Goal: Find specific page/section: Find specific page/section

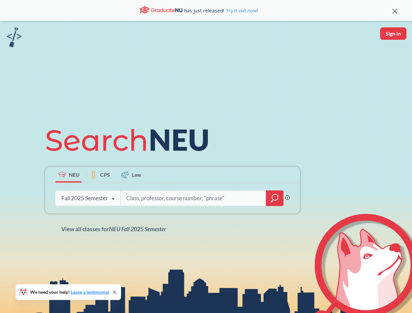
click at [206, 157] on icon at bounding box center [130, 140] width 170 height 37
click at [395, 10] on icon at bounding box center [394, 11] width 5 height 5
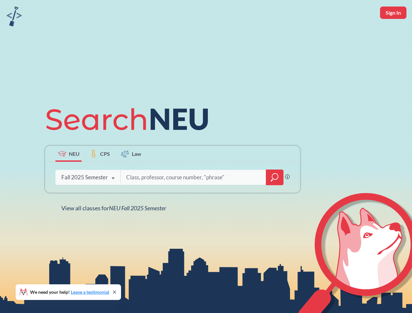
click at [393, 34] on div "NEU CPS Law Phrase search guarantees the exact search appears in the results. E…" at bounding box center [206, 156] width 412 height 313
click at [68, 175] on div "Fall 2025 Semester" at bounding box center [84, 177] width 47 height 7
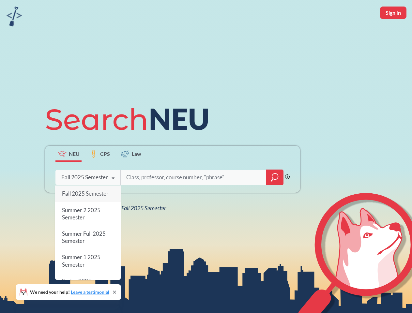
click at [100, 175] on div "Fall 2025 Semester" at bounding box center [84, 177] width 47 height 7
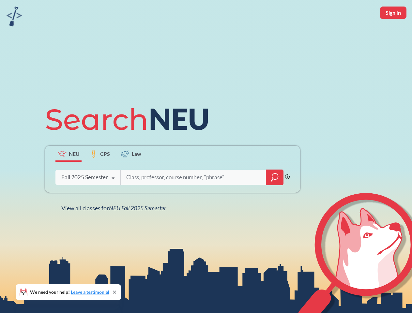
click at [131, 175] on input "search" at bounding box center [194, 178] width 136 height 14
click at [275, 198] on div "NEU CPS Law Phrase search guarantees the exact search appears in the results. E…" at bounding box center [172, 156] width 263 height 111
click at [88, 198] on div "NEU CPS Law Phrase search guarantees the exact search appears in the results. E…" at bounding box center [172, 156] width 263 height 111
click at [113, 199] on div "NEU CPS Law Phrase search guarantees the exact search appears in the results. E…" at bounding box center [172, 156] width 263 height 111
click at [115, 229] on div "NEU CPS Law Phrase search guarantees the exact search appears in the results. E…" at bounding box center [206, 156] width 412 height 313
